Goal: Task Accomplishment & Management: Use online tool/utility

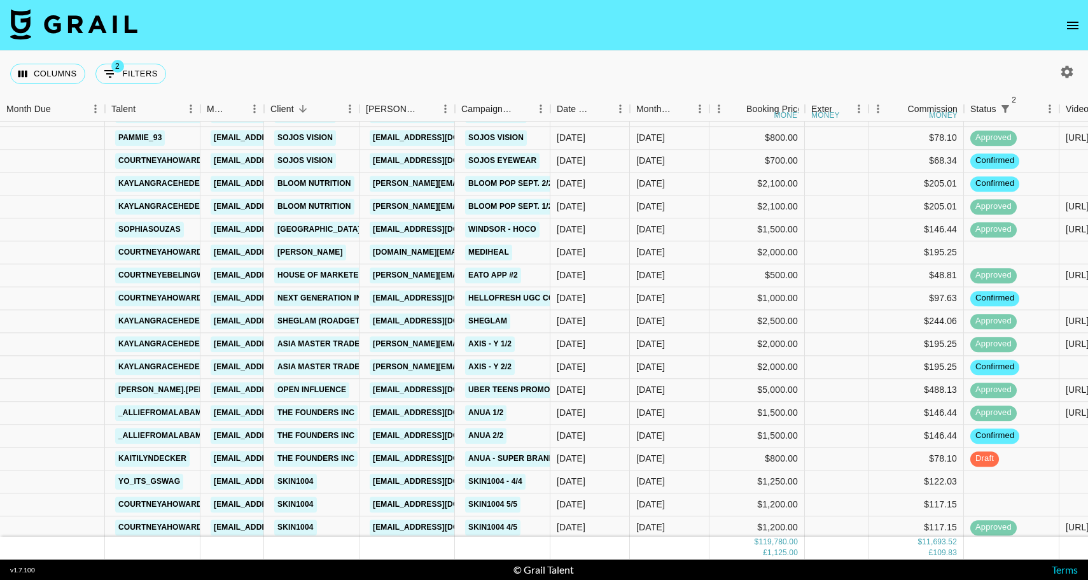
scroll to position [1521, 0]
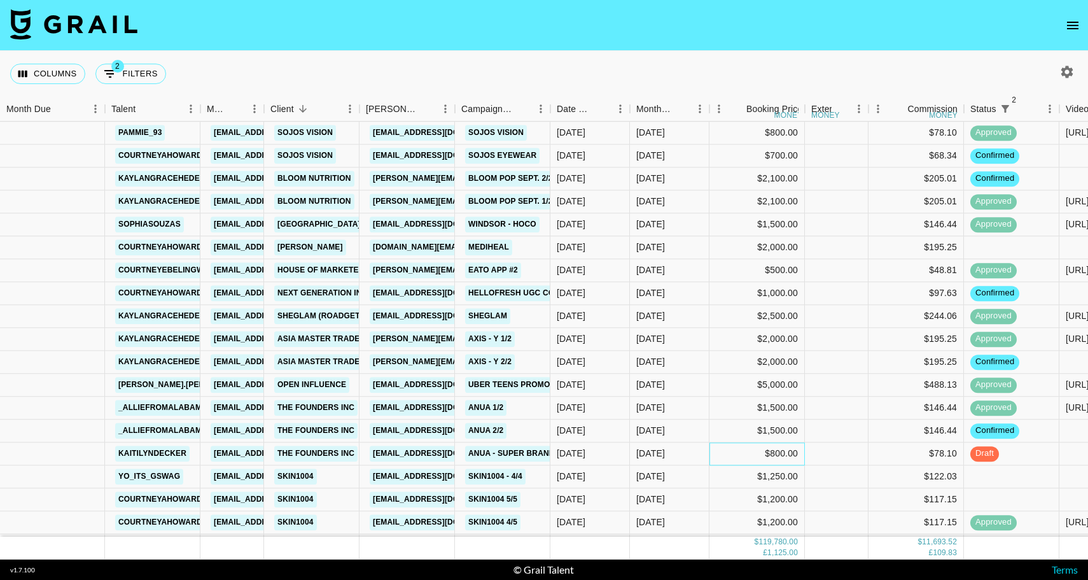
click at [750, 456] on div "$800.00" at bounding box center [757, 453] width 95 height 23
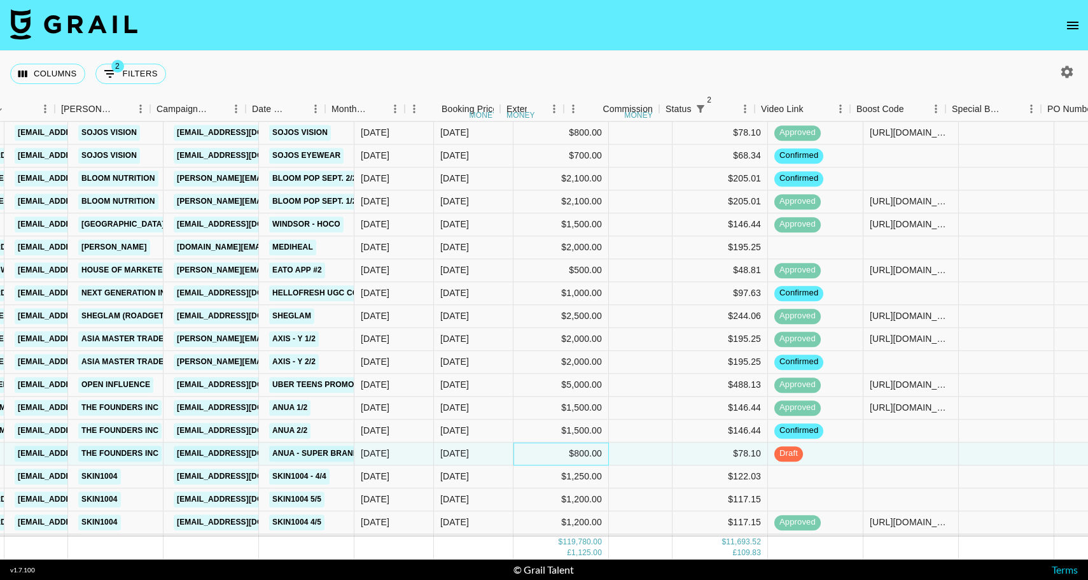
scroll to position [1521, 305]
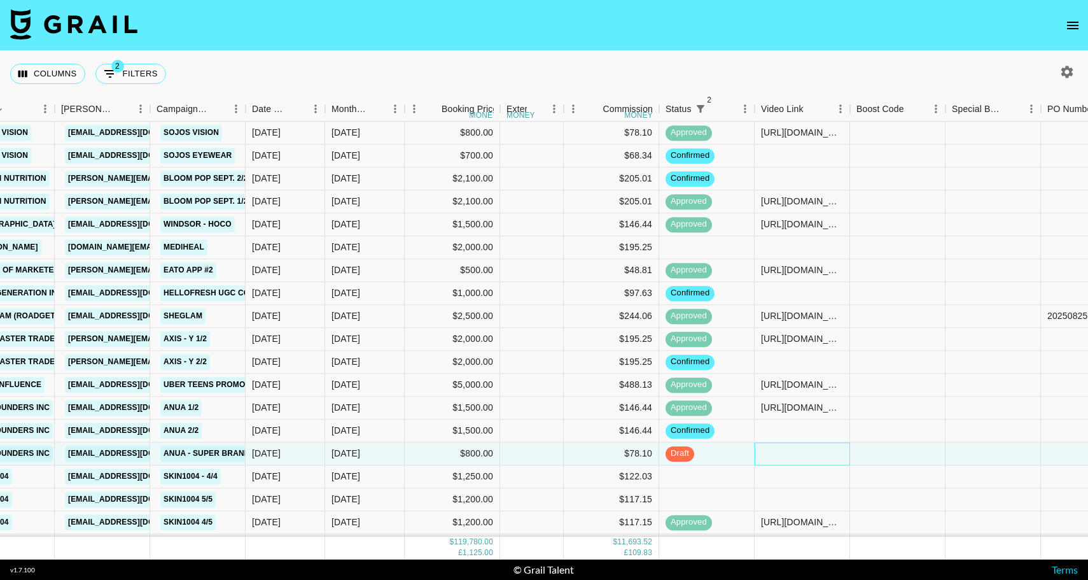
click at [783, 457] on div at bounding box center [802, 453] width 95 height 23
type input "[URL][DOMAIN_NAME]"
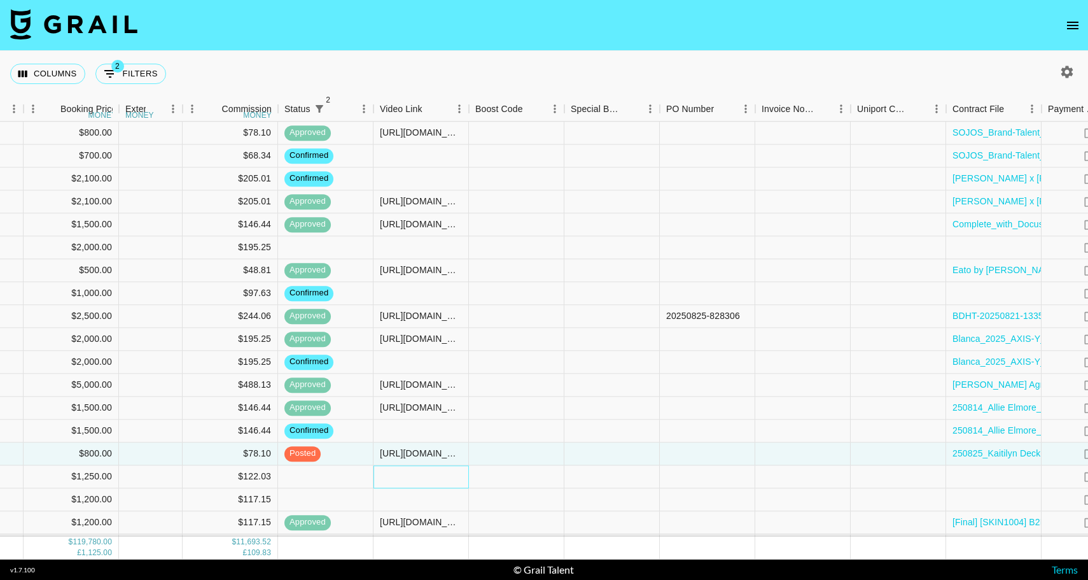
scroll to position [1521, 908]
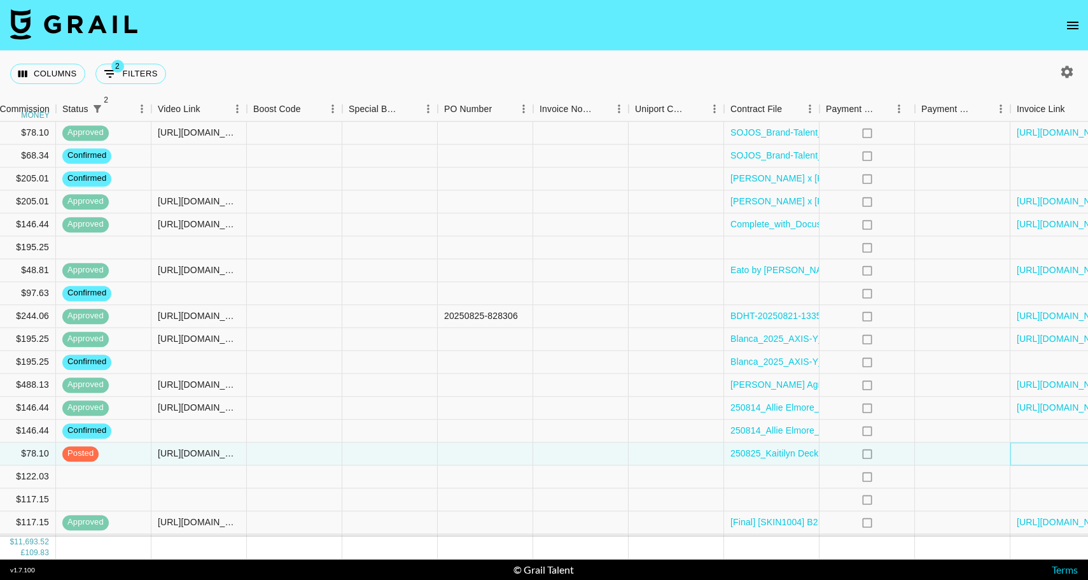
click at [1016, 448] on div at bounding box center [1058, 453] width 95 height 23
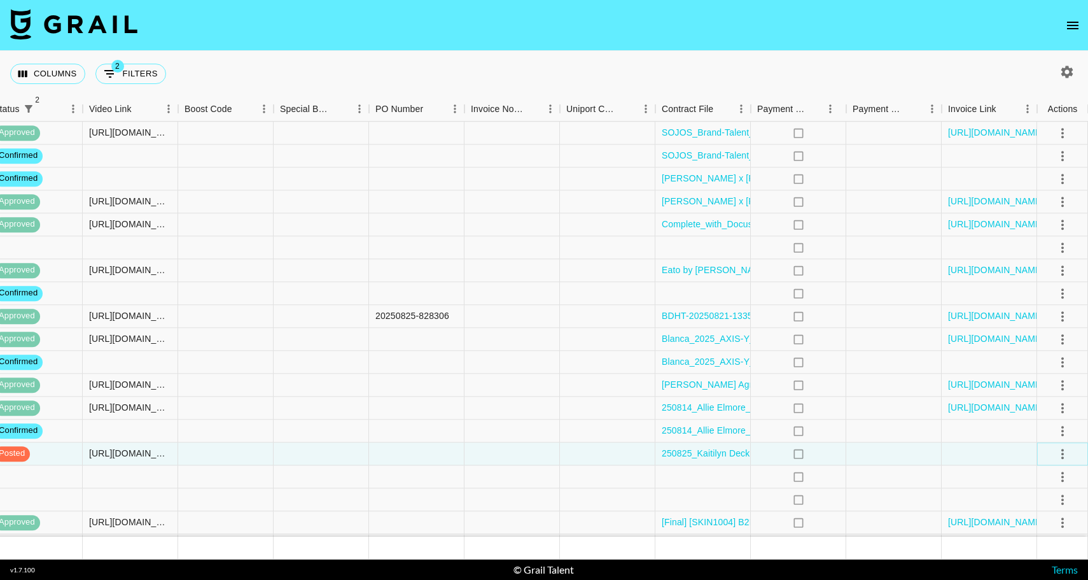
click at [1059, 451] on icon "select merge strategy" at bounding box center [1062, 453] width 15 height 15
click at [1055, 424] on li "Approve" at bounding box center [1047, 426] width 83 height 23
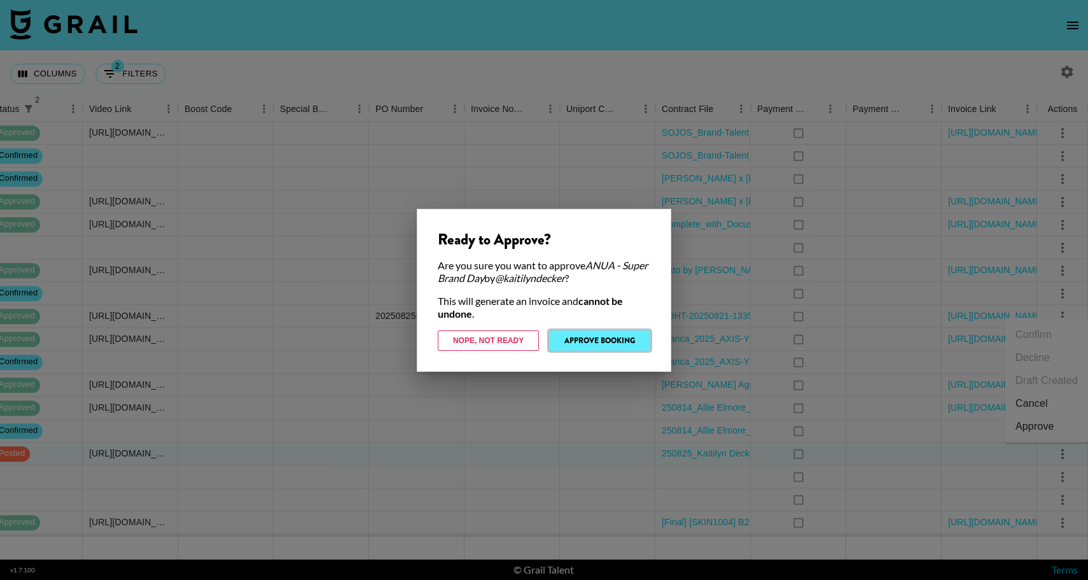
click at [611, 337] on button "Approve Booking" at bounding box center [599, 340] width 101 height 20
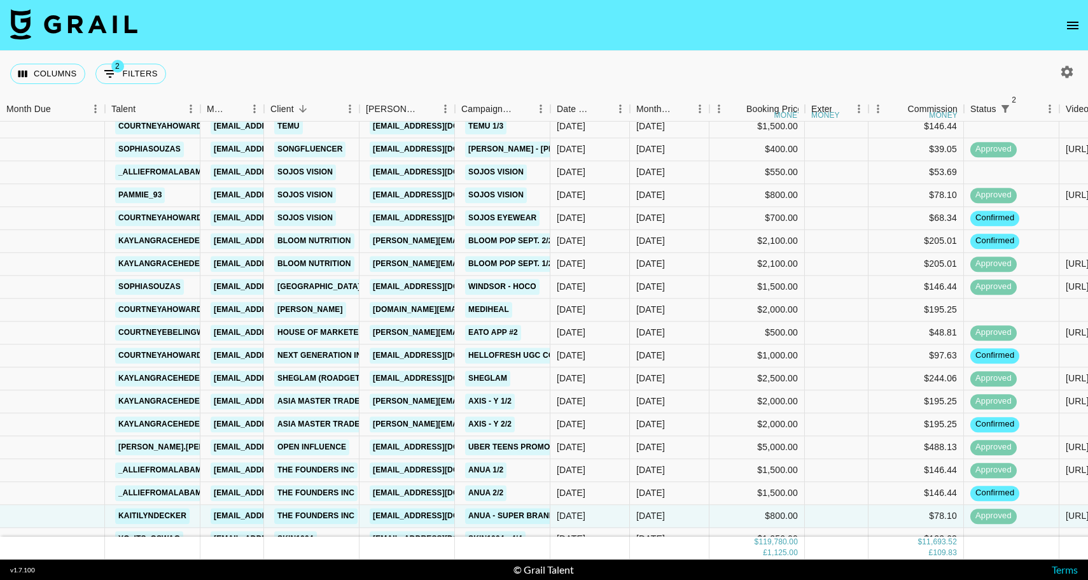
scroll to position [1427, 0]
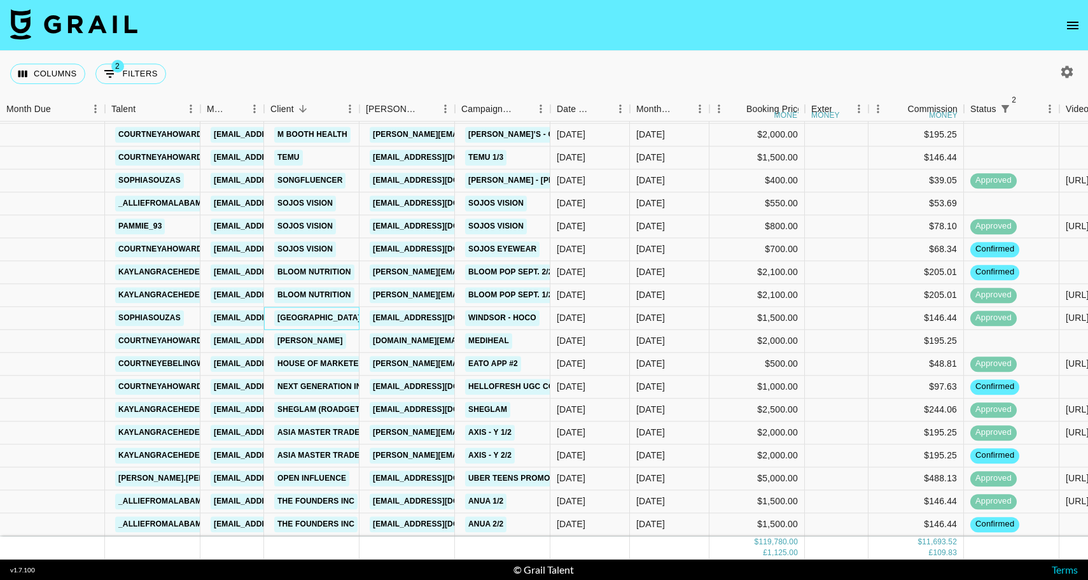
click at [339, 314] on div "[GEOGRAPHIC_DATA]" at bounding box center [311, 318] width 95 height 23
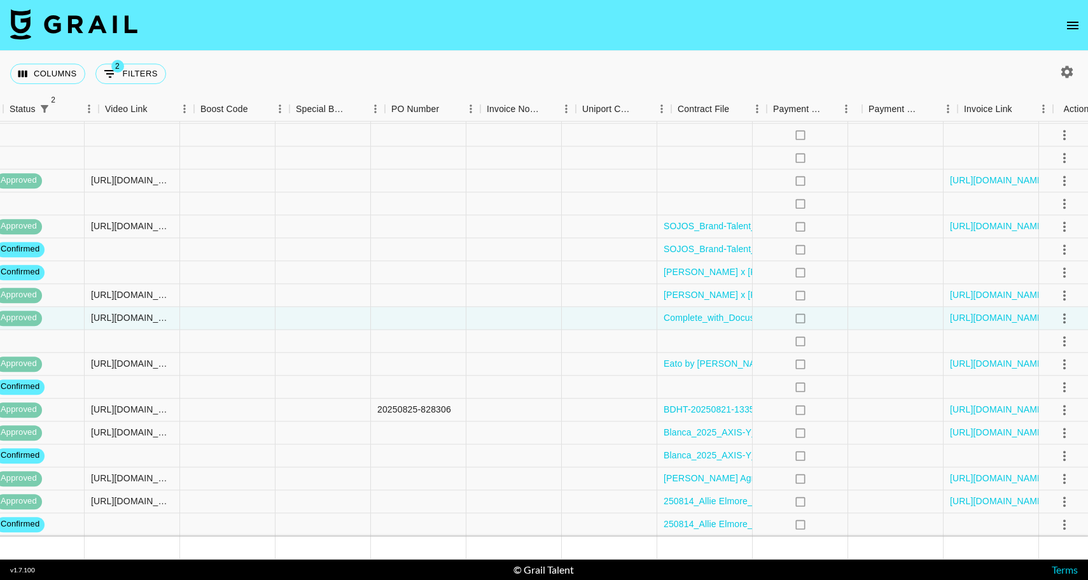
scroll to position [1427, 977]
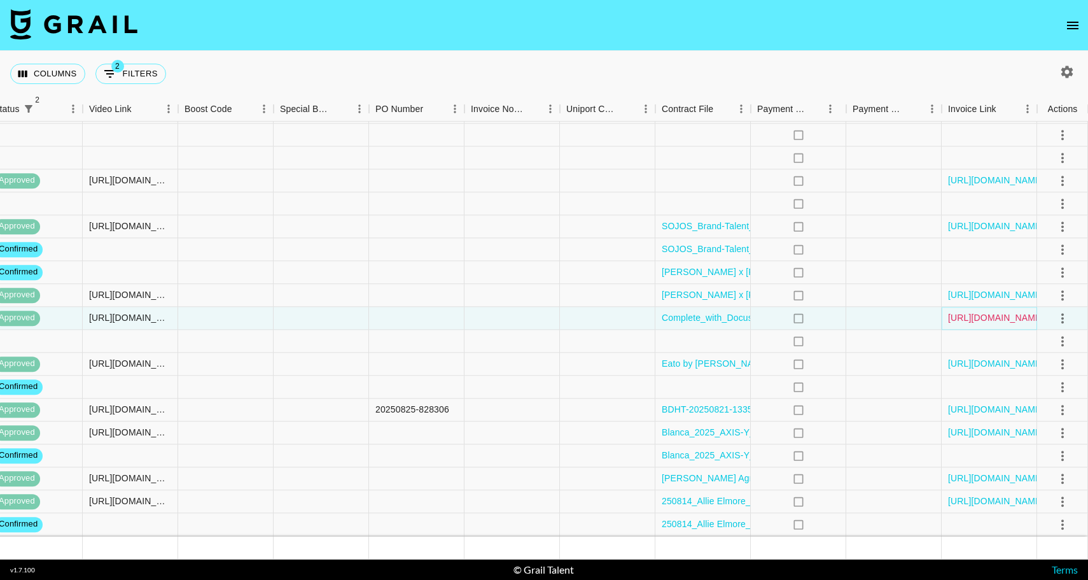
click at [1006, 317] on link "[URL][DOMAIN_NAME]" at bounding box center [996, 318] width 96 height 13
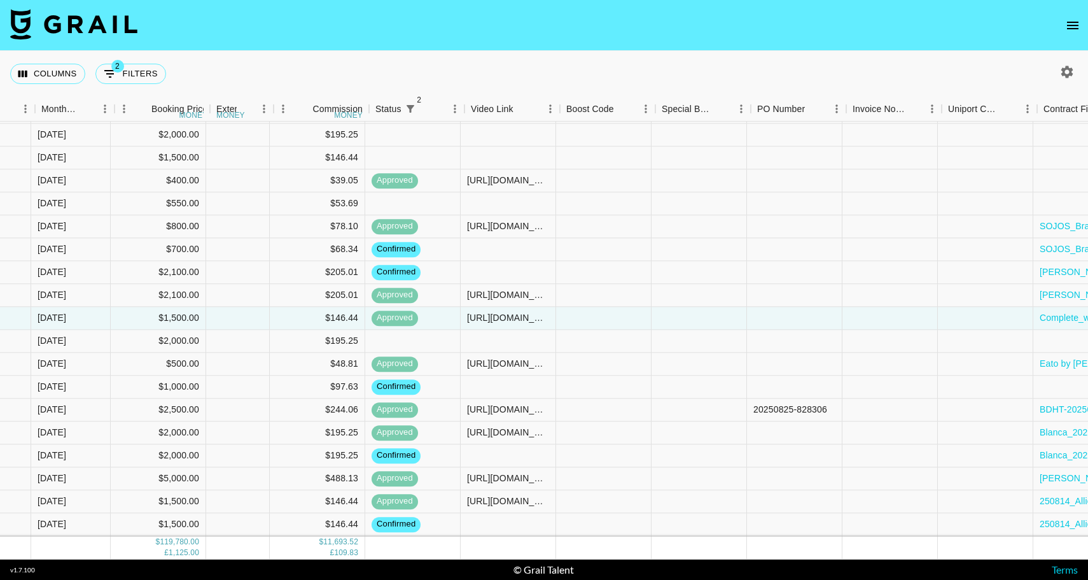
scroll to position [1427, 594]
